Goal: Find contact information: Find contact information

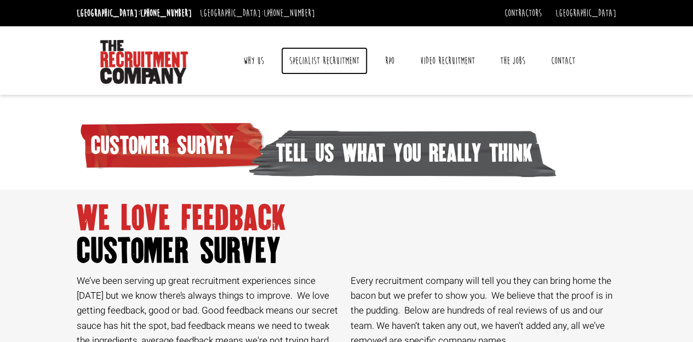
click at [345, 61] on link "Specialist Recruitment" at bounding box center [324, 60] width 87 height 27
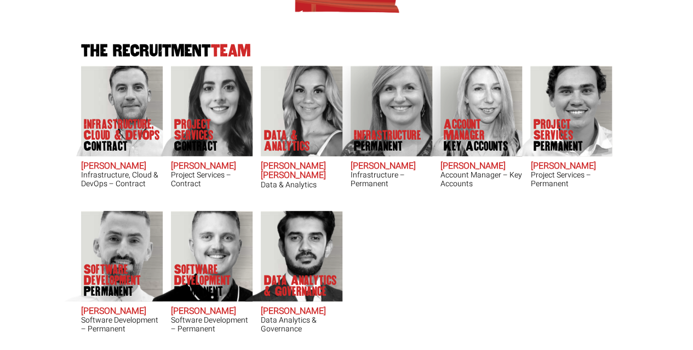
scroll to position [383, 0]
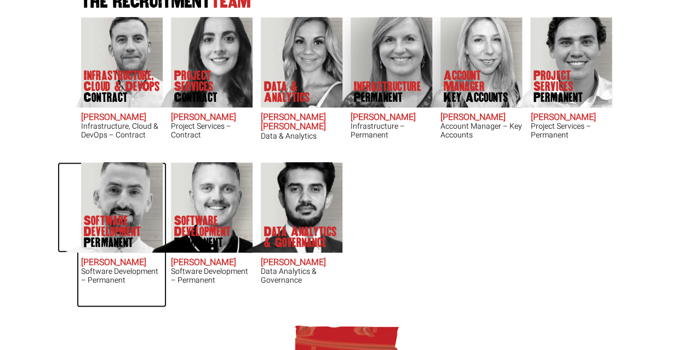
click at [126, 244] on span "Permanent" at bounding box center [123, 242] width 78 height 11
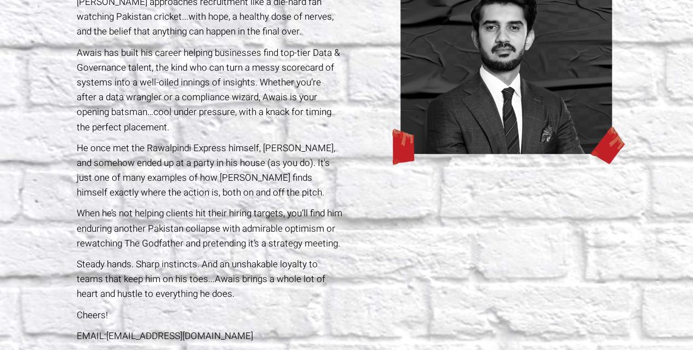
scroll to position [110, 0]
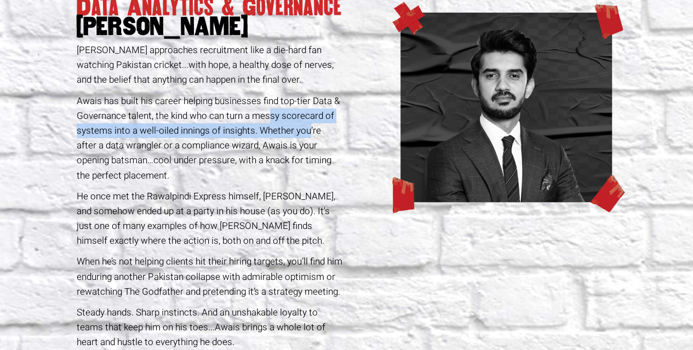
drag, startPoint x: 269, startPoint y: 123, endPoint x: 311, endPoint y: 129, distance: 42.7
click at [309, 129] on p "Awais has built his career helping businesses find top-tier Data & Governance t…" at bounding box center [210, 138] width 266 height 89
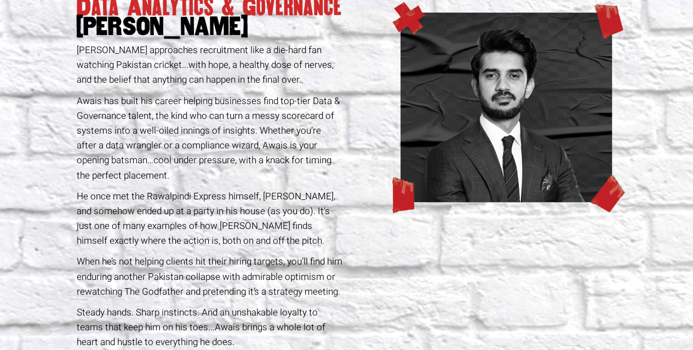
click at [312, 129] on p "Awais has built his career helping businesses find top-tier Data & Governance t…" at bounding box center [210, 138] width 266 height 89
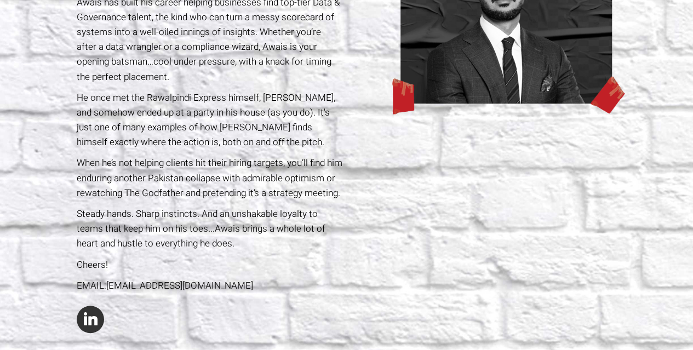
scroll to position [219, 0]
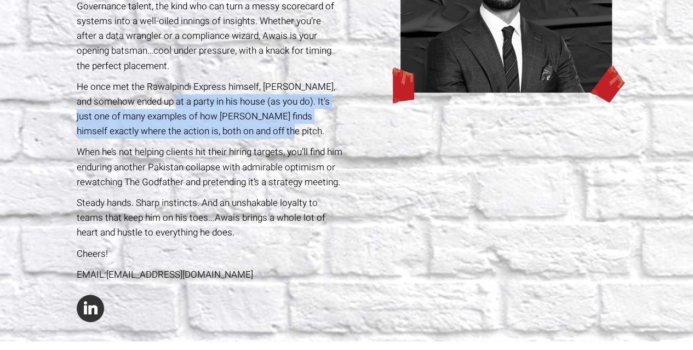
drag, startPoint x: 161, startPoint y: 97, endPoint x: 298, endPoint y: 137, distance: 142.8
click at [298, 137] on p "He once met the Rawalpindi Express himself, [PERSON_NAME], and somehow ended up…" at bounding box center [210, 109] width 266 height 60
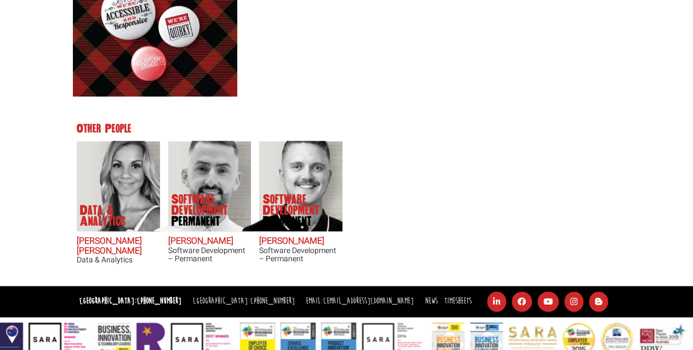
scroll to position [633, 0]
